Goal: Information Seeking & Learning: Understand process/instructions

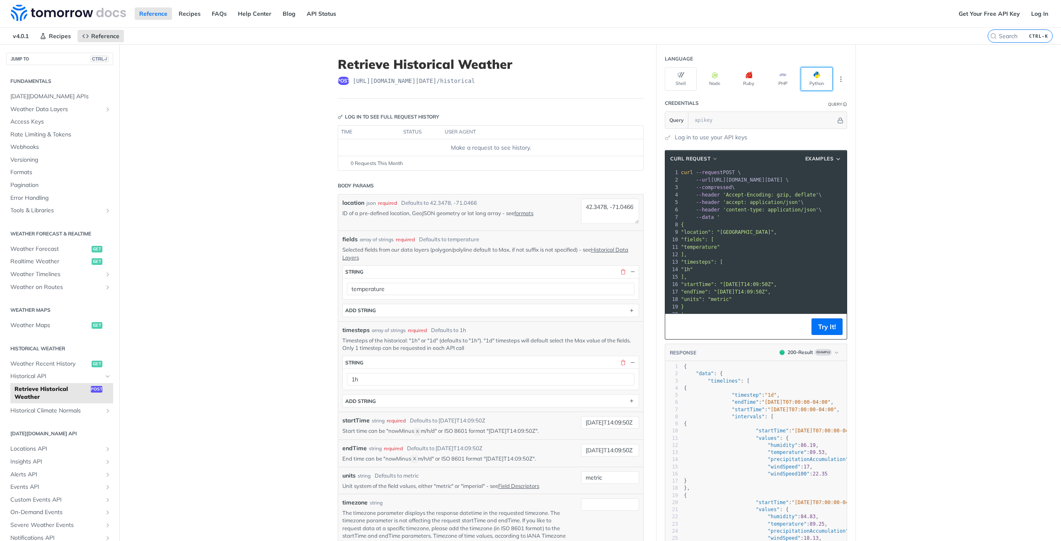
click at [805, 78] on button "Python" at bounding box center [817, 79] width 32 height 24
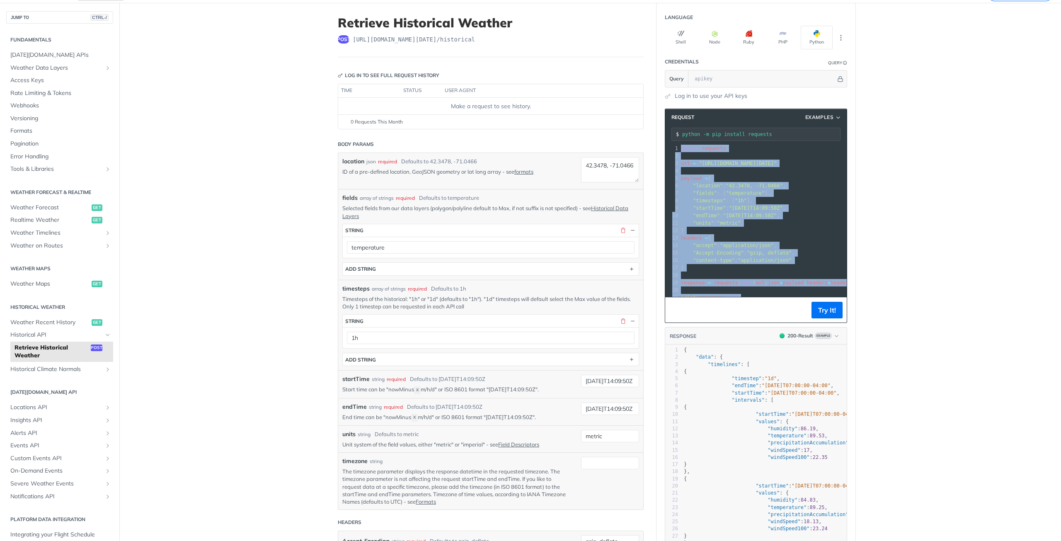
drag, startPoint x: 735, startPoint y: 300, endPoint x: 678, endPoint y: 149, distance: 161.3
click at [679, 149] on div "1 import requests 2 ​ 3 url = "https://api.tomorrow.io/v4/historical" 4 ​ 5 pay…" at bounding box center [766, 223] width 174 height 157
copy div "import requests 2 ​ 3 url = "https://api.tomorrow.io/v4/historical" 4 ​ 5 paylo…"
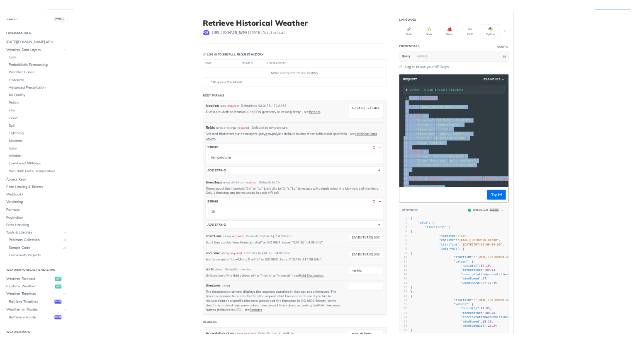
scroll to position [41, 0]
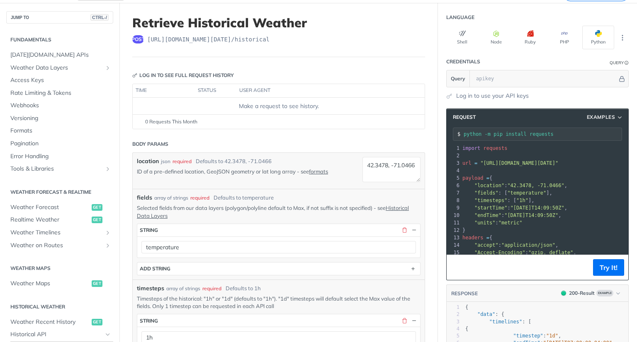
drag, startPoint x: 541, startPoint y: 133, endPoint x: 458, endPoint y: 134, distance: 83.3
click at [463, 134] on input "python -m pip install requests" at bounding box center [542, 134] width 158 height 6
click at [619, 78] on icon "Hide" at bounding box center [621, 78] width 5 height 5
click at [567, 97] on div "Log in to use your API keys" at bounding box center [537, 96] width 182 height 9
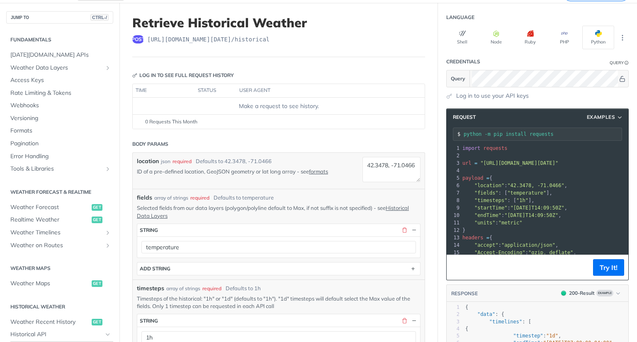
click at [226, 138] on header "Body Params" at bounding box center [278, 144] width 293 height 17
click at [227, 136] on header "Body Params" at bounding box center [278, 144] width 293 height 17
click at [619, 78] on icon "Show" at bounding box center [621, 79] width 5 height 6
click at [620, 78] on icon "Hide" at bounding box center [622, 78] width 5 height 5
click at [619, 78] on icon "Show" at bounding box center [622, 79] width 6 height 6
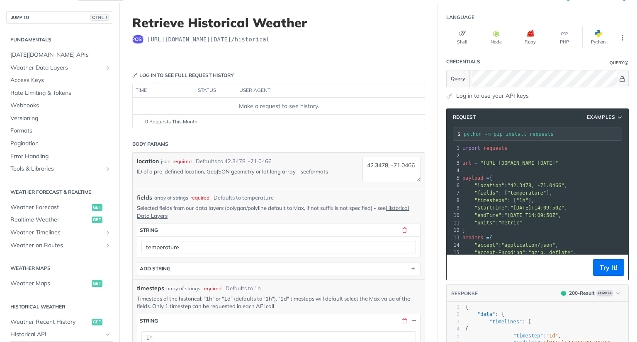
click at [492, 94] on link "Log in to use your API keys" at bounding box center [492, 96] width 73 height 9
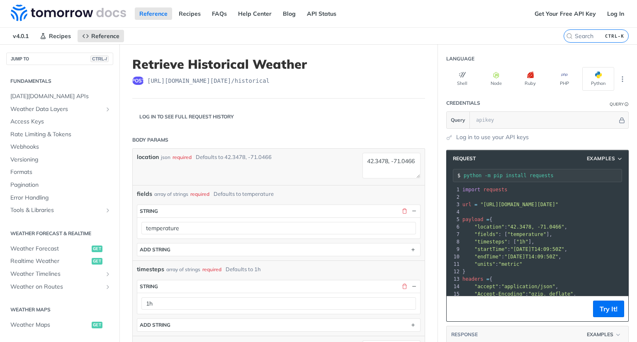
scroll to position [208, 0]
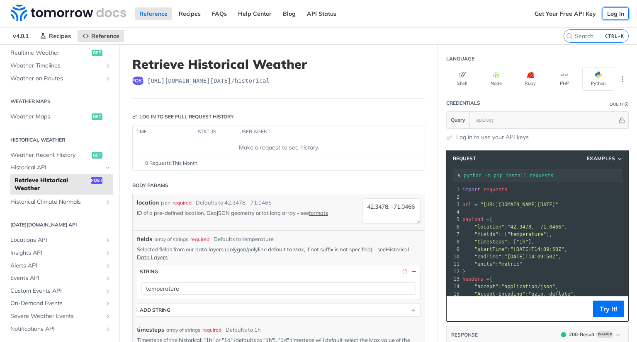
click at [615, 14] on link "Log In" at bounding box center [615, 13] width 26 height 12
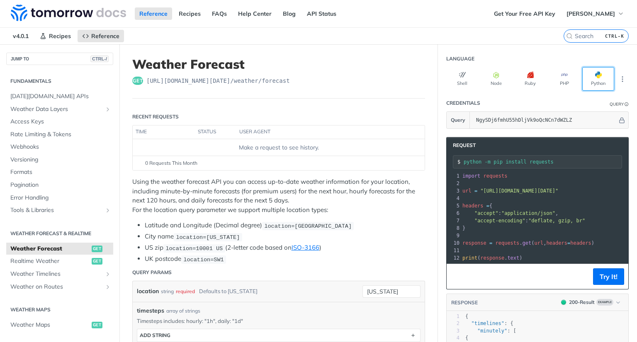
click at [597, 76] on button "Python" at bounding box center [598, 79] width 32 height 24
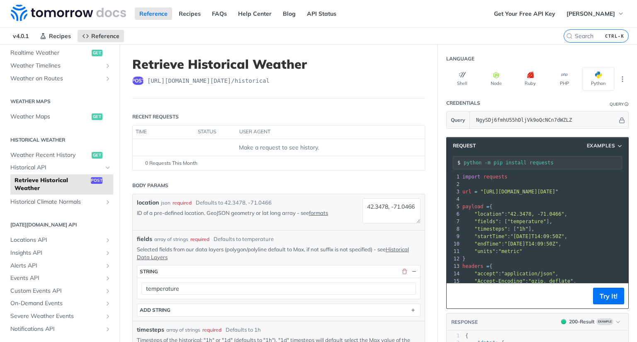
drag, startPoint x: 613, startPoint y: 189, endPoint x: 436, endPoint y: 187, distance: 177.4
click at [438, 187] on section "Request Examples python -m pip install requests xxxxxxxxxx 21 1 import requests…" at bounding box center [537, 300] width 199 height 342
copy span "url = "https://api.tomorrow.io/v4/historical?apikey=NgySDj6fmhU55hDljVk9oQcNCn7…"
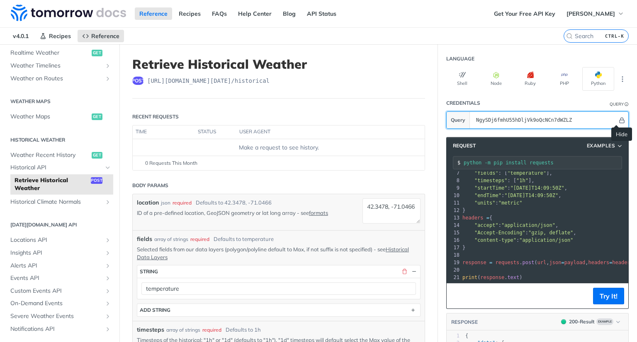
click at [618, 120] on icon "Hide" at bounding box center [621, 120] width 6 height 6
click at [619, 120] on icon "Show" at bounding box center [622, 120] width 6 height 6
click at [457, 122] on section "Query" at bounding box center [537, 119] width 182 height 17
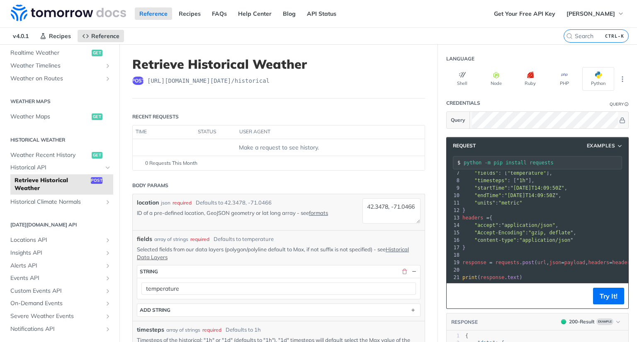
click at [298, 73] on header "Retrieve Historical Weather post https://api.tomorrow.io/v4 /historical" at bounding box center [278, 78] width 293 height 42
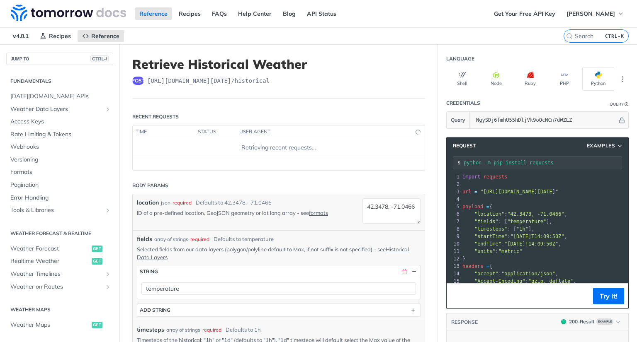
scroll to position [208, 0]
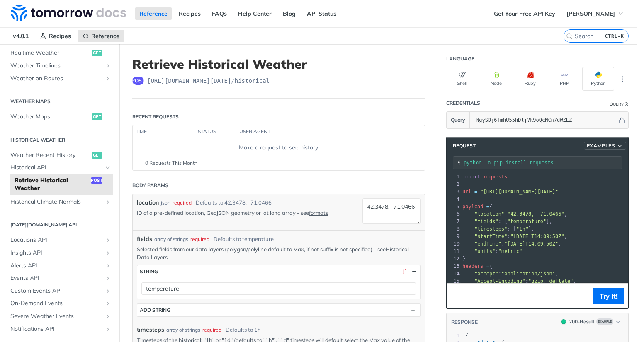
click at [596, 144] on span "Examples" at bounding box center [600, 145] width 29 height 7
click at [580, 158] on span "Request Example" at bounding box center [571, 160] width 46 height 9
type input "string"
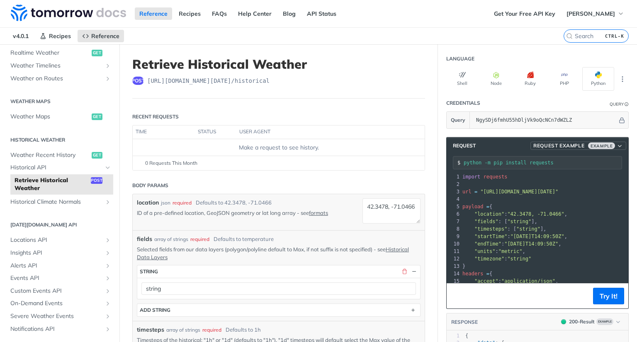
click at [592, 144] on span "Example" at bounding box center [601, 146] width 27 height 7
click at [592, 160] on div "Request Example" at bounding box center [585, 160] width 74 height 9
click at [598, 12] on span "[PERSON_NAME]" at bounding box center [590, 13] width 48 height 7
click at [479, 10] on div "Reference Recipes FAQs Help Center Blog API Status" at bounding box center [244, 13] width 489 height 27
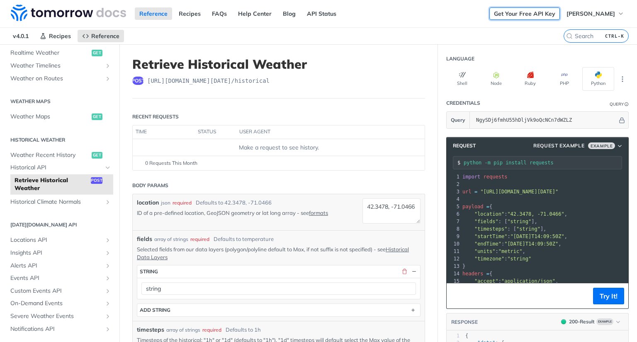
click at [507, 14] on link "Get Your Free API Key" at bounding box center [524, 13] width 70 height 12
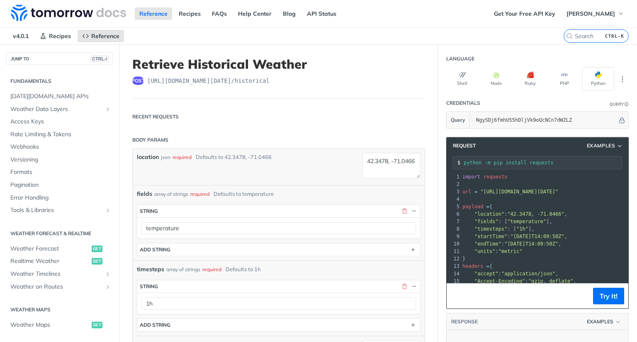
scroll to position [208, 0]
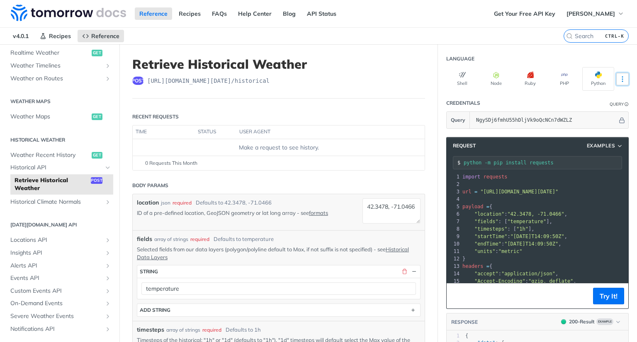
click at [619, 73] on button "More Languages" at bounding box center [622, 79] width 12 height 12
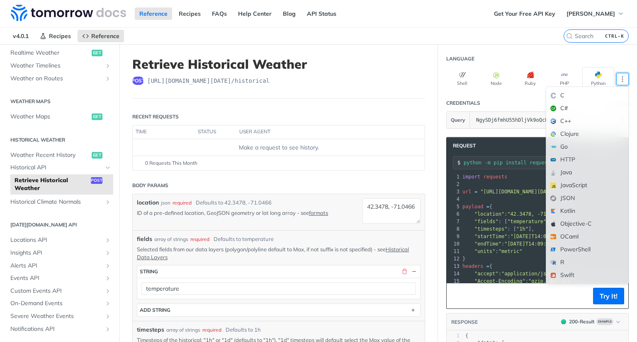
click at [429, 21] on div "Reference Recipes FAQs Help Center Blog API Status" at bounding box center [244, 13] width 489 height 27
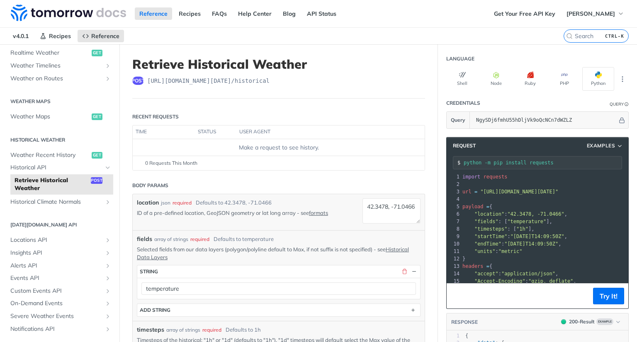
click at [348, 84] on div "post [URL][DOMAIN_NAME][DATE] /historical" at bounding box center [278, 81] width 293 height 8
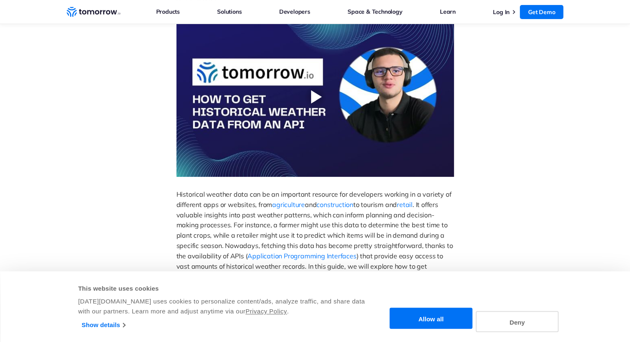
scroll to position [166, 0]
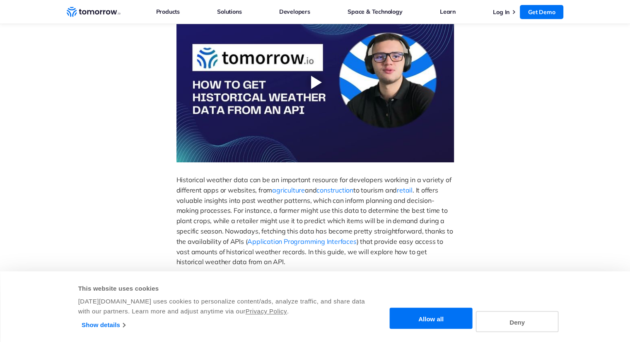
click at [509, 319] on button "Deny" at bounding box center [517, 321] width 83 height 21
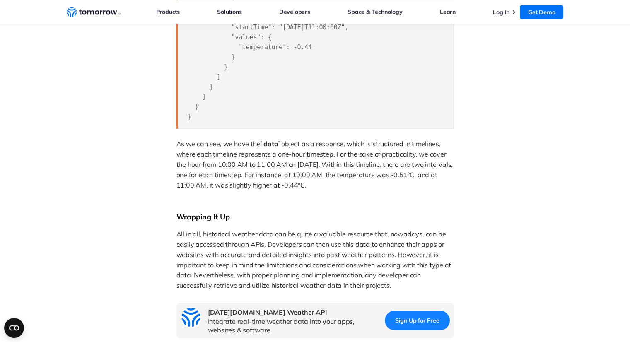
scroll to position [1575, 0]
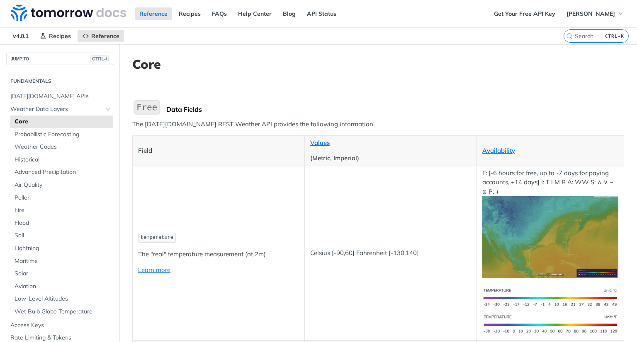
click at [320, 65] on h1 "Core" at bounding box center [378, 64] width 492 height 15
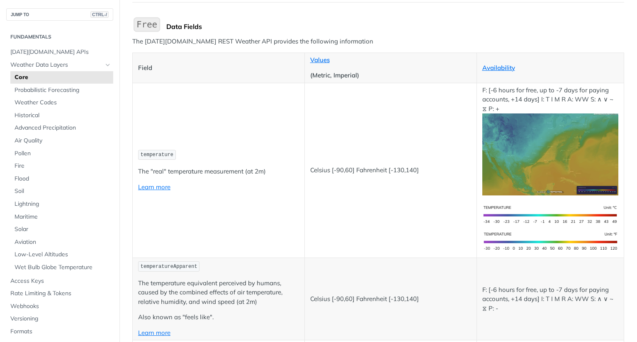
scroll to position [412, 0]
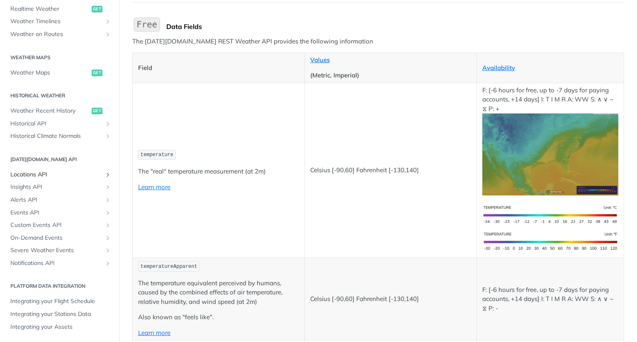
click at [60, 172] on span "Locations API" at bounding box center [56, 175] width 92 height 8
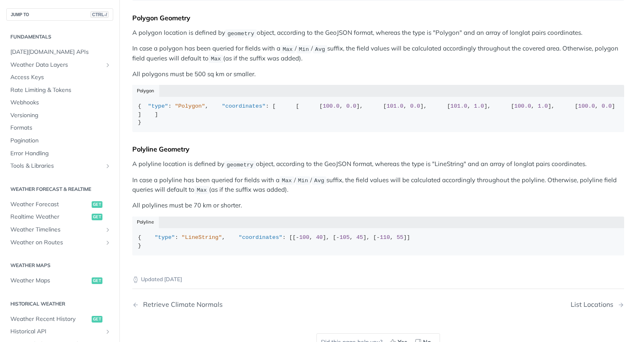
scroll to position [105, 0]
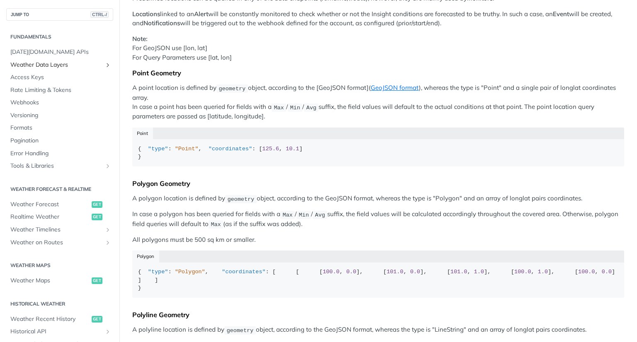
click at [58, 62] on span "Weather Data Layers" at bounding box center [56, 65] width 92 height 8
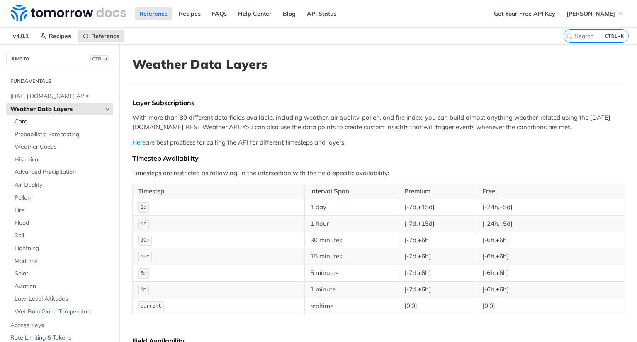
click at [23, 121] on span "Core" at bounding box center [63, 122] width 97 height 8
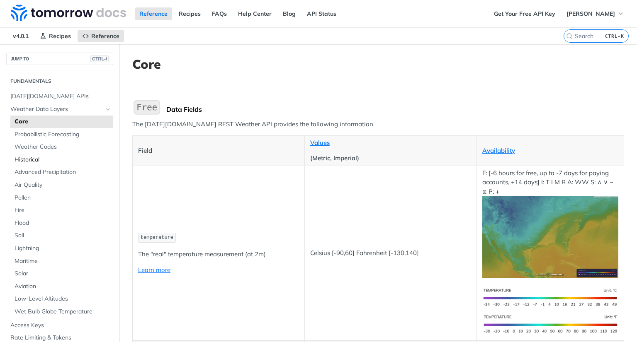
click at [28, 159] on span "Historical" at bounding box center [63, 160] width 97 height 8
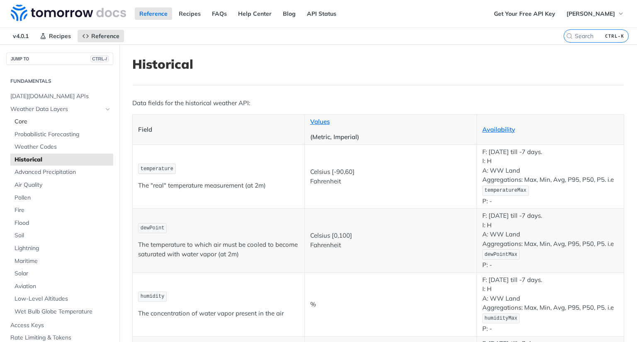
click at [26, 122] on span "Core" at bounding box center [63, 122] width 97 height 8
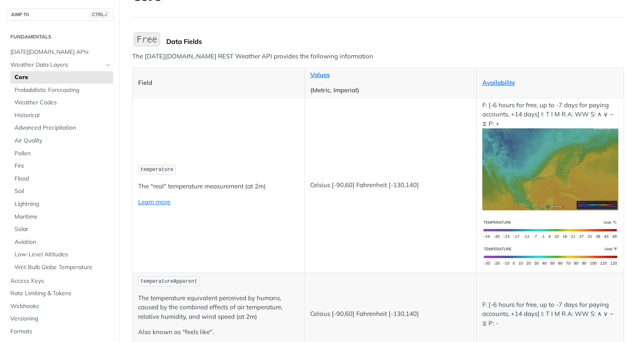
scroll to position [83, 0]
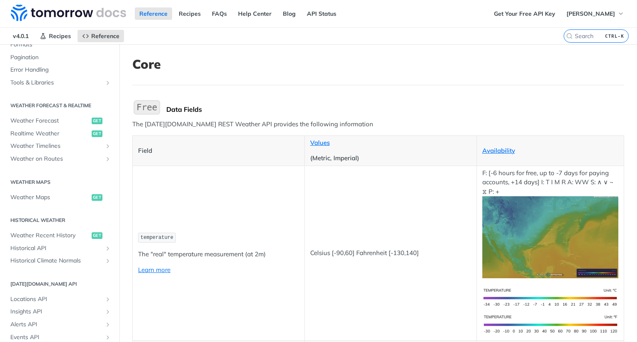
scroll to position [412, 0]
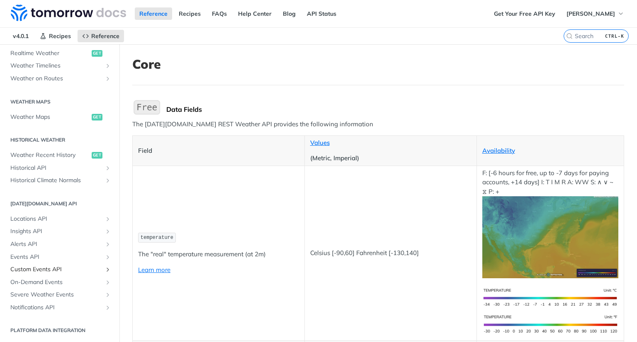
click at [50, 264] on link "Custom Events API" at bounding box center [59, 270] width 107 height 12
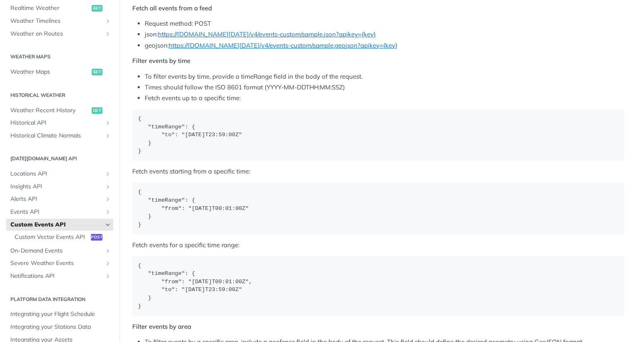
scroll to position [912, 0]
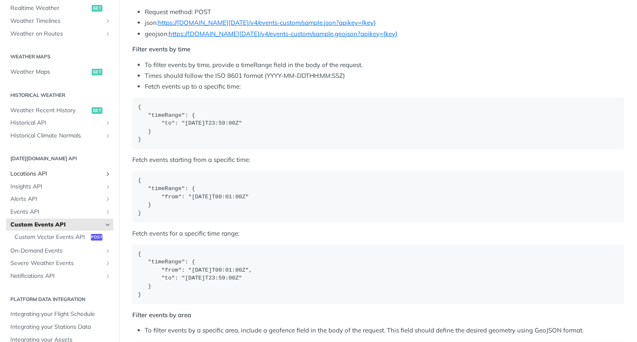
click at [63, 176] on span "Locations API" at bounding box center [56, 174] width 92 height 8
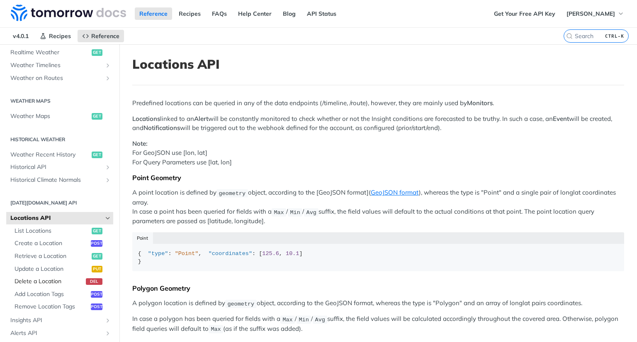
scroll to position [250, 0]
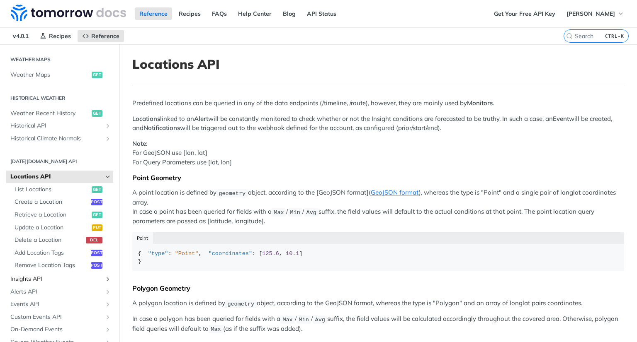
click at [57, 278] on span "Insights API" at bounding box center [56, 279] width 92 height 8
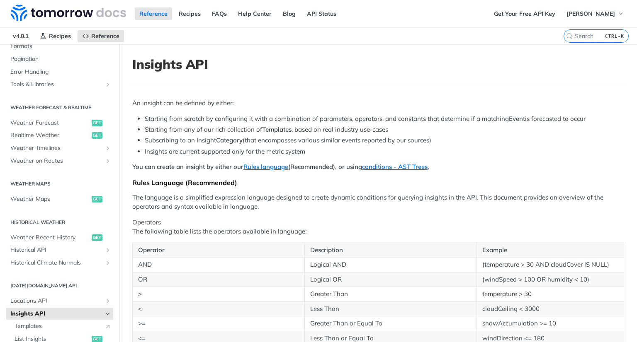
scroll to position [126, 0]
click at [56, 146] on span "Weather Timelines" at bounding box center [56, 148] width 92 height 8
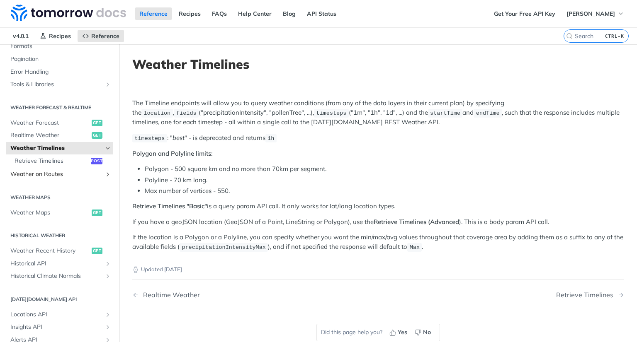
click at [60, 174] on span "Weather on Routes" at bounding box center [56, 174] width 92 height 8
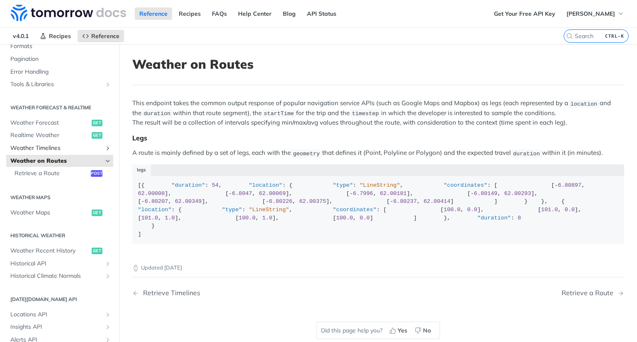
click at [58, 150] on span "Weather Timelines" at bounding box center [56, 148] width 92 height 8
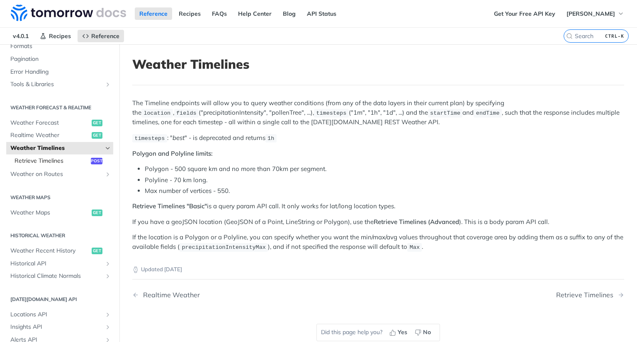
click at [57, 159] on span "Retrieve Timelines" at bounding box center [52, 161] width 74 height 8
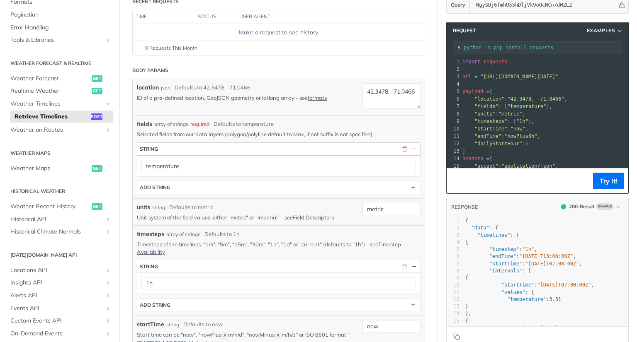
scroll to position [124, 0]
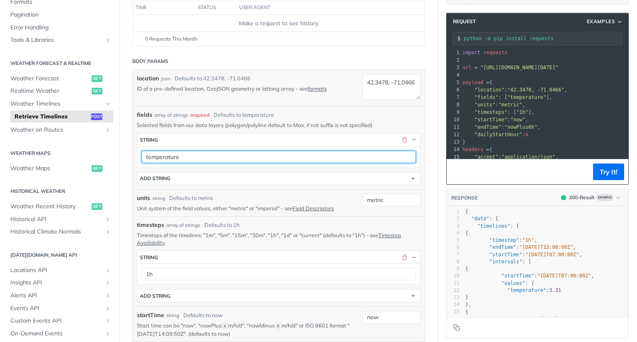
click at [234, 156] on input "temperature" at bounding box center [278, 157] width 274 height 12
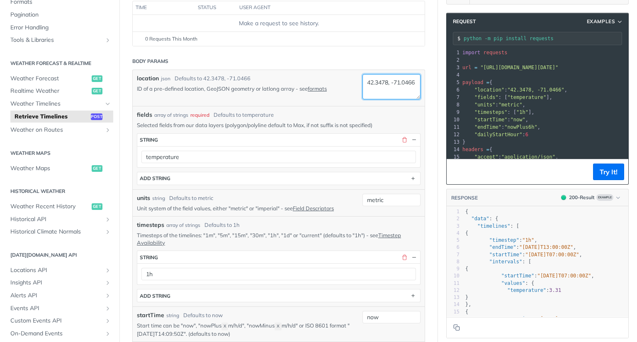
click at [396, 87] on textarea "42.3478, -71.0466" at bounding box center [391, 86] width 58 height 25
drag, startPoint x: 395, startPoint y: 92, endPoint x: 353, endPoint y: 80, distance: 44.1
click at [353, 80] on div "location json Defaults to [GEOGRAPHIC_DATA] ID of a pre-defined location, GeoJS…" at bounding box center [278, 88] width 283 height 28
type textarea "20147"
click at [371, 56] on header "Body Params" at bounding box center [278, 61] width 293 height 17
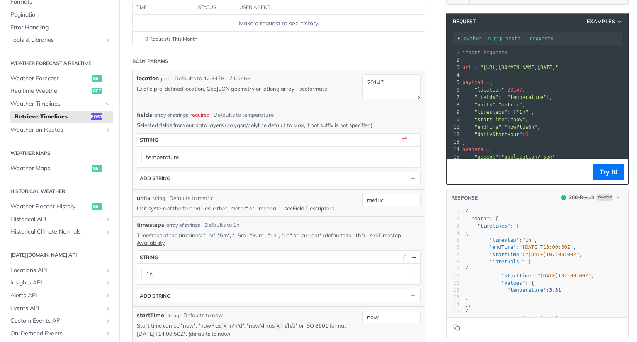
click at [320, 89] on link "formats" at bounding box center [317, 88] width 19 height 7
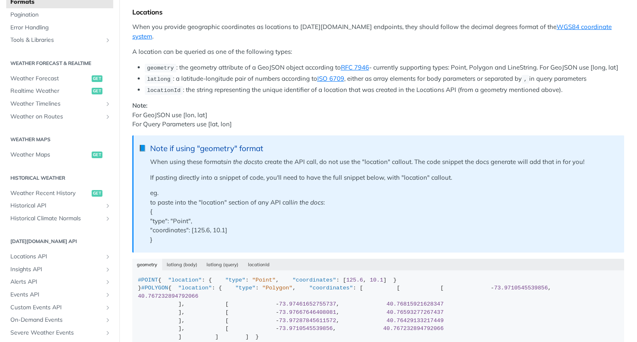
scroll to position [14, 0]
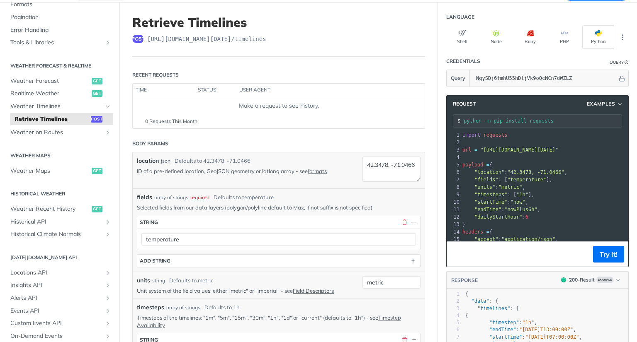
scroll to position [83, 0]
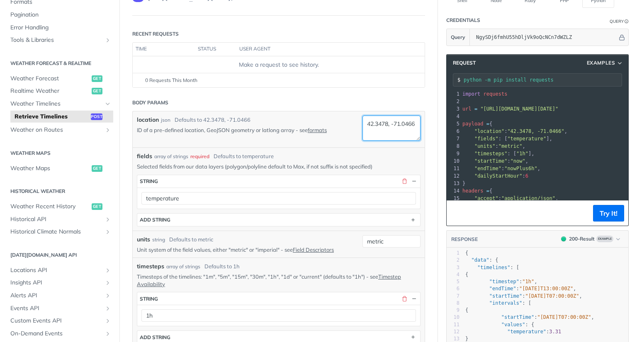
drag, startPoint x: 395, startPoint y: 132, endPoint x: 344, endPoint y: 112, distance: 54.7
click at [344, 112] on div "location json Defaults to [GEOGRAPHIC_DATA] ID of a pre-defined location, GeoJS…" at bounding box center [279, 129] width 292 height 36
type textarea "20147"
click at [328, 211] on div "fields * string temperature ADD string" at bounding box center [278, 201] width 283 height 52
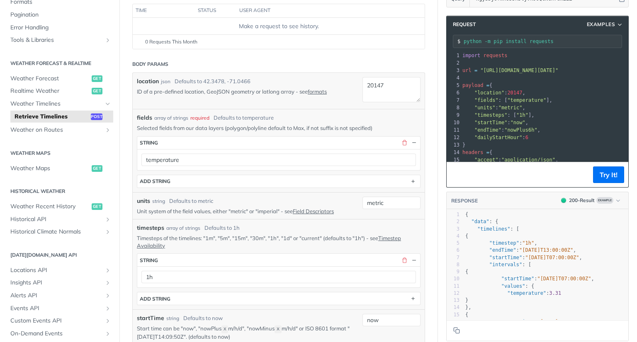
scroll to position [166, 0]
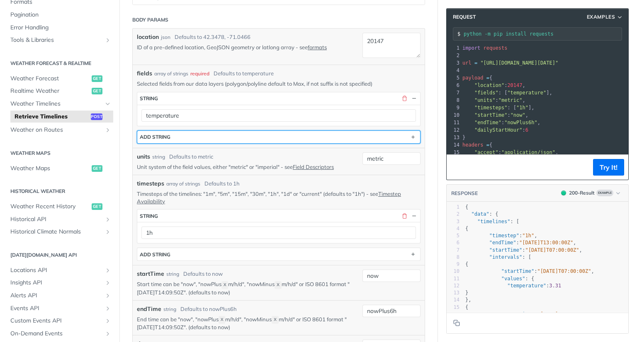
click at [354, 137] on button "ADD string" at bounding box center [278, 137] width 283 height 12
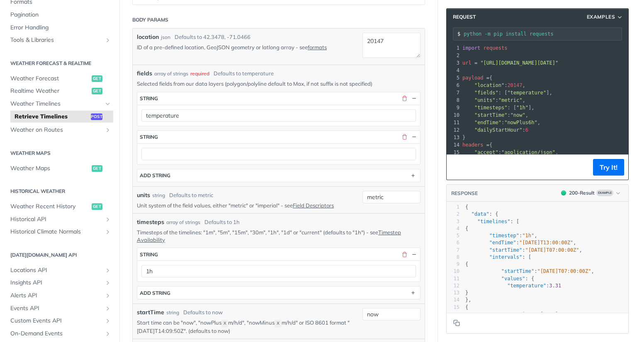
click at [262, 161] on div at bounding box center [278, 153] width 283 height 21
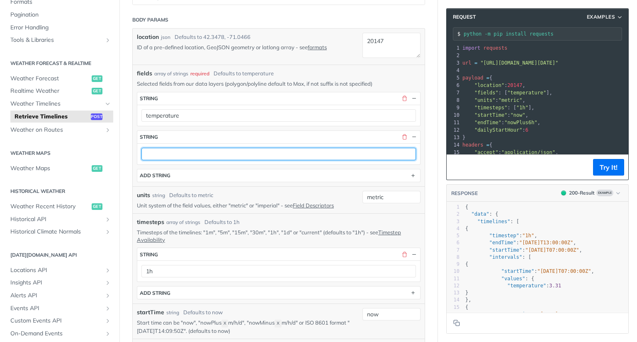
click at [263, 157] on input "text" at bounding box center [278, 154] width 274 height 12
type input "tempurature"
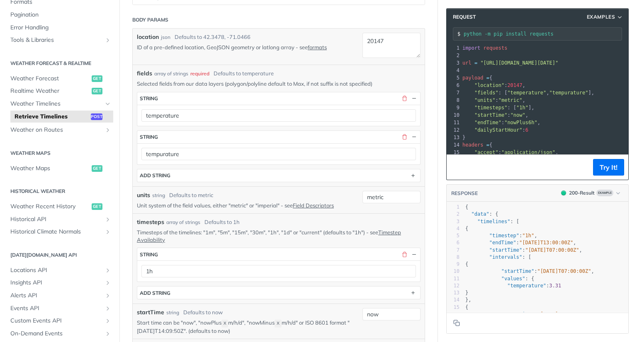
click at [267, 166] on div "fields * string temperature string tempurature ADD string" at bounding box center [278, 137] width 283 height 90
click at [400, 138] on button "button" at bounding box center [403, 136] width 7 height 7
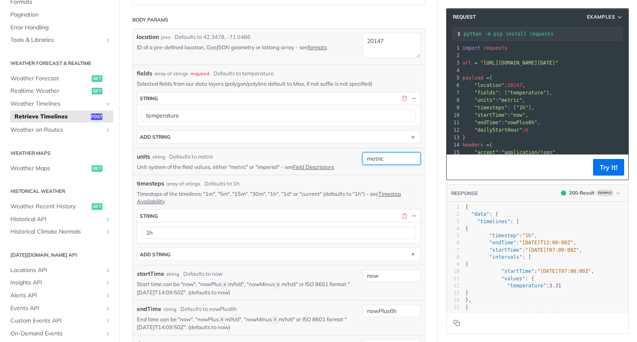
click at [381, 157] on input "metric" at bounding box center [391, 159] width 58 height 12
click at [333, 153] on div "units string Defaults to metric" at bounding box center [243, 157] width 213 height 9
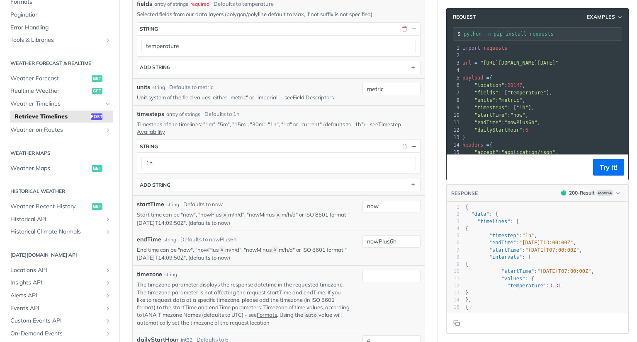
scroll to position [249, 0]
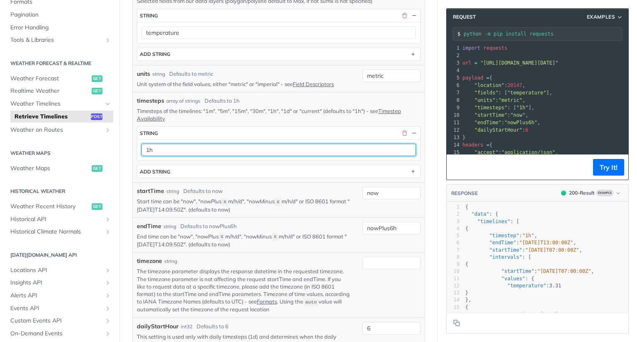
click at [356, 149] on input "1h" at bounding box center [278, 150] width 274 height 12
type input "1d"
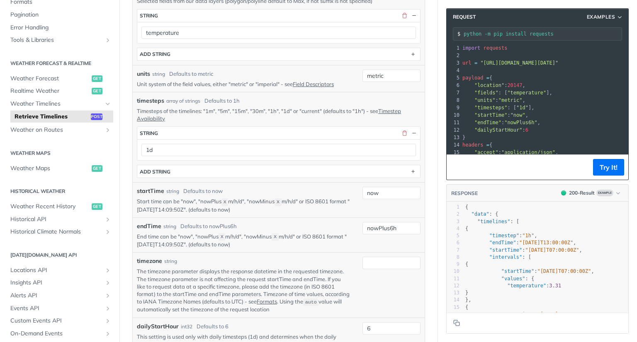
click at [285, 182] on div "startTime string Defaults to now Start time can be "now", "nowPlus X m/h/d", "n…" at bounding box center [279, 199] width 292 height 35
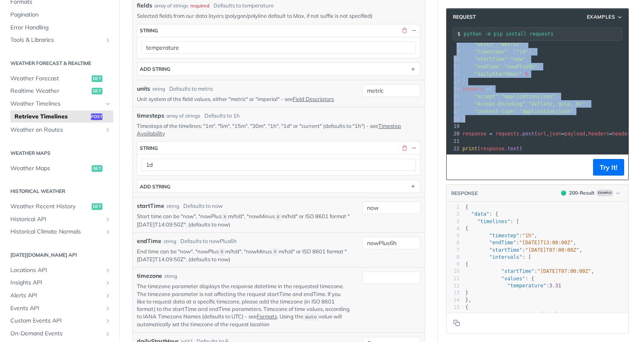
scroll to position [245, 0]
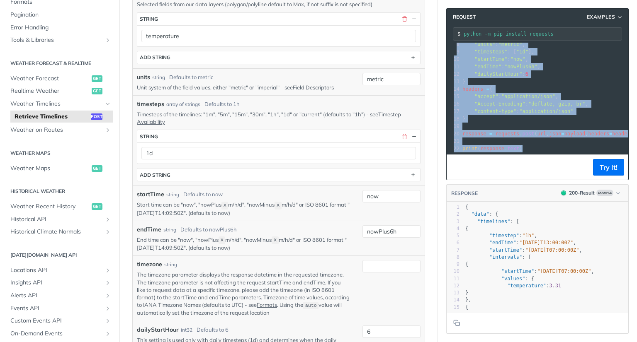
drag, startPoint x: 455, startPoint y: 46, endPoint x: 526, endPoint y: 144, distance: 121.7
click at [526, 144] on div "1 import requests 2 ​ 3 url = "[URL][DOMAIN_NAME][DATE]" 4 ​ 5 payload = { 6 "l…" at bounding box center [576, 70] width 233 height 164
copy div "import requests 2 ​ 3 url = "[URL][DOMAIN_NAME][DATE]" 4 ​ 5 payload = { 6 "loc…"
